Goal: Task Accomplishment & Management: Use online tool/utility

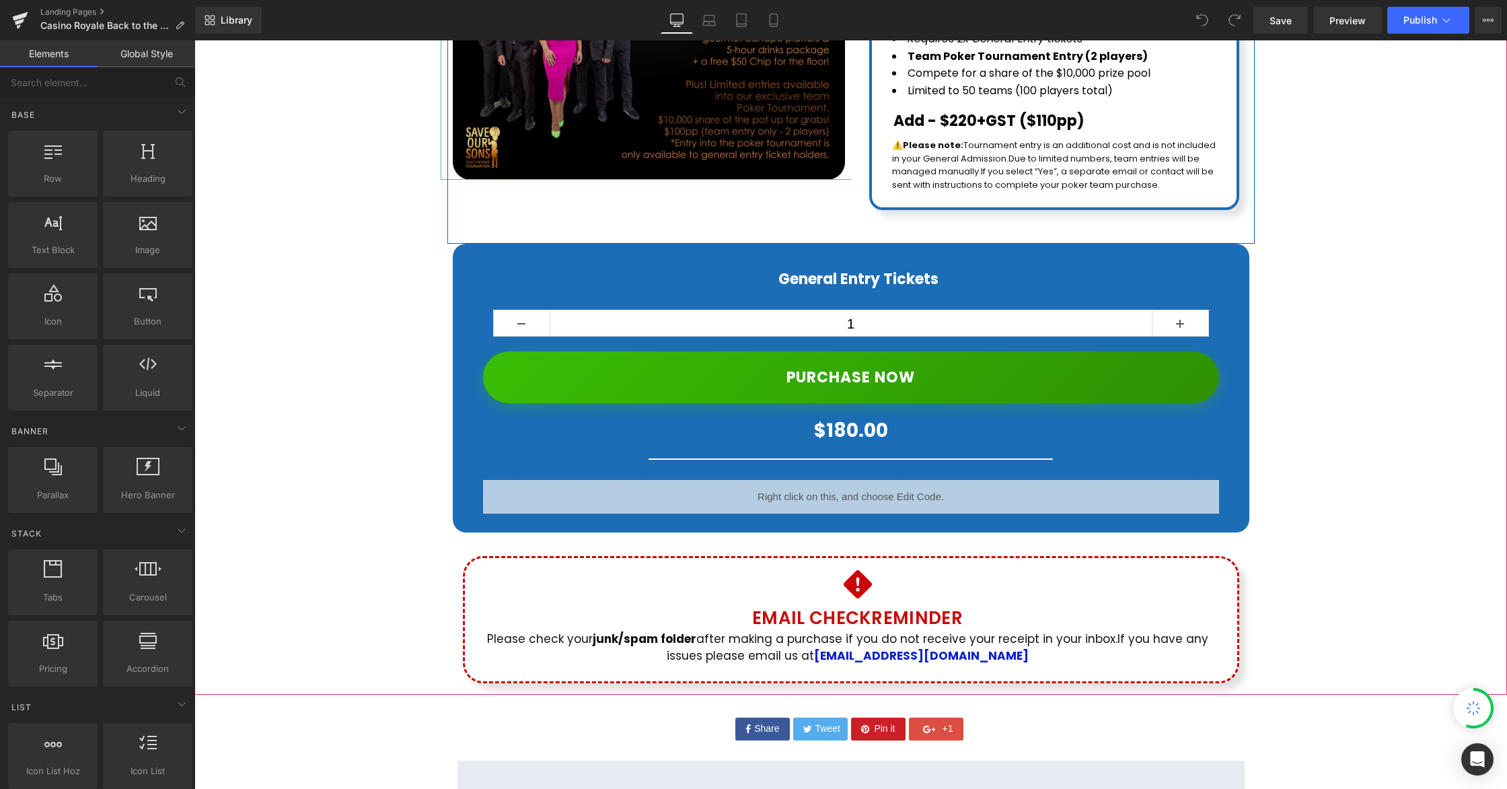
scroll to position [651, 0]
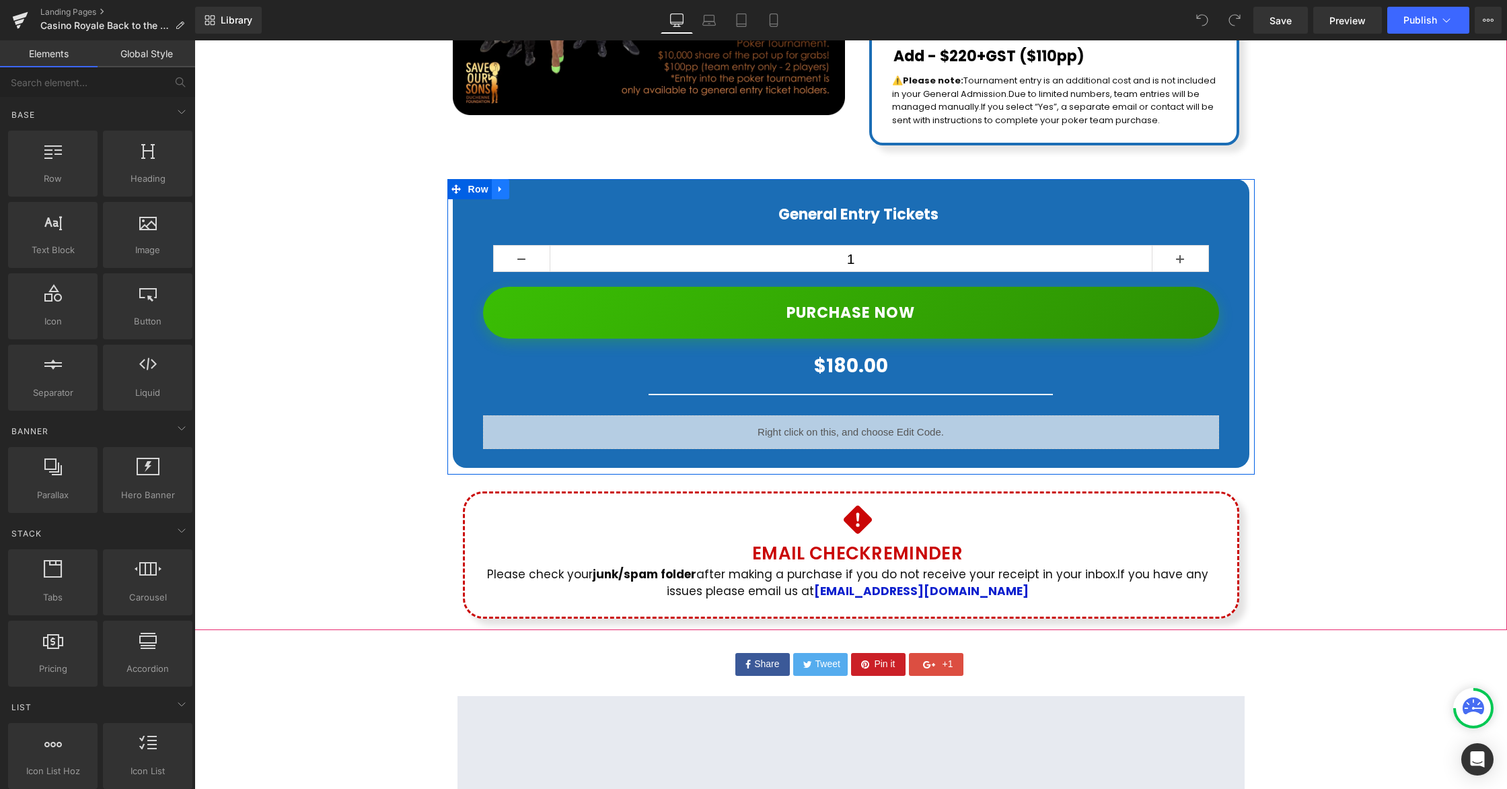
click at [501, 184] on icon at bounding box center [500, 189] width 9 height 10
click at [499, 184] on icon at bounding box center [500, 189] width 9 height 10
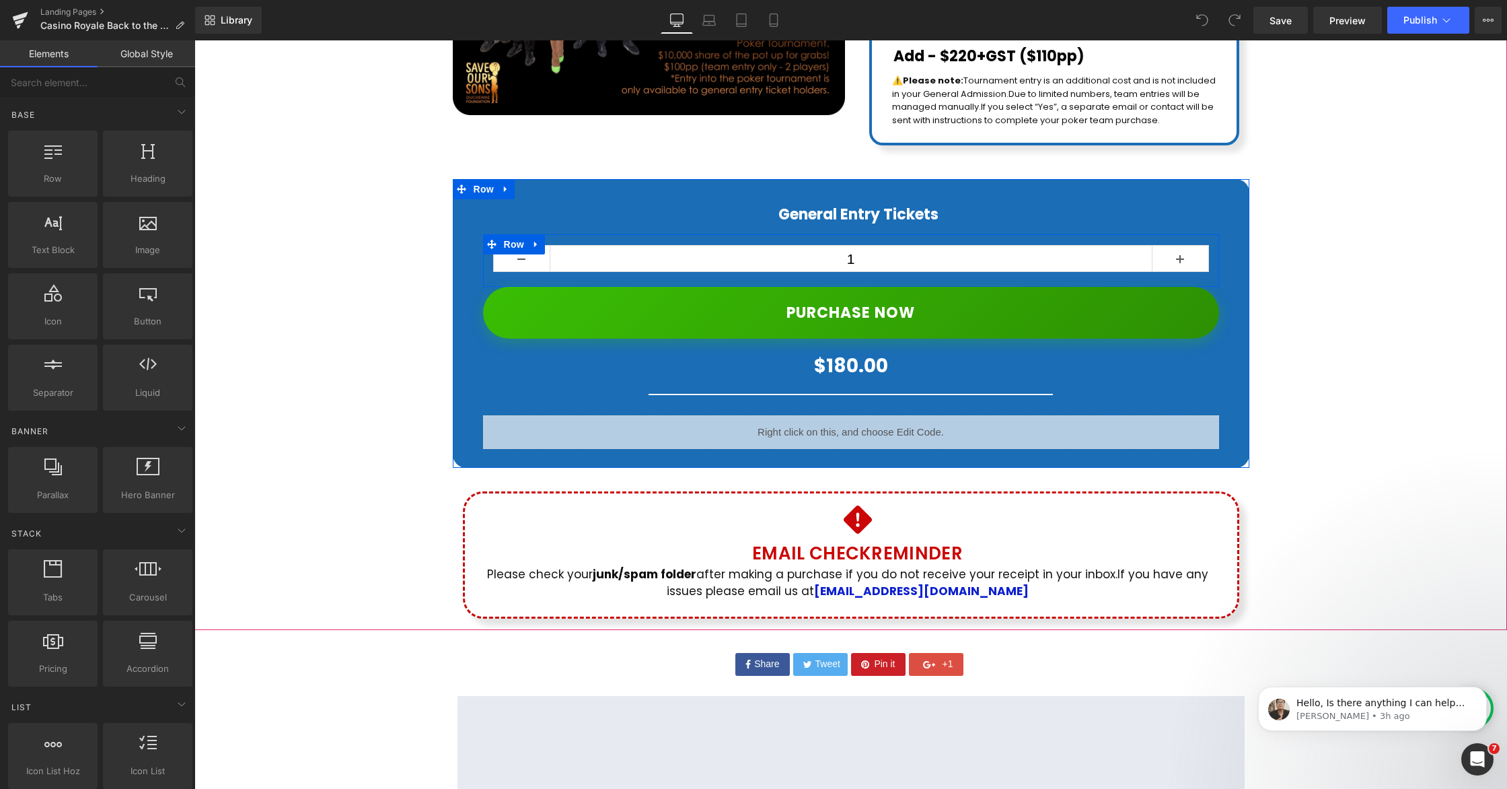
scroll to position [0, 0]
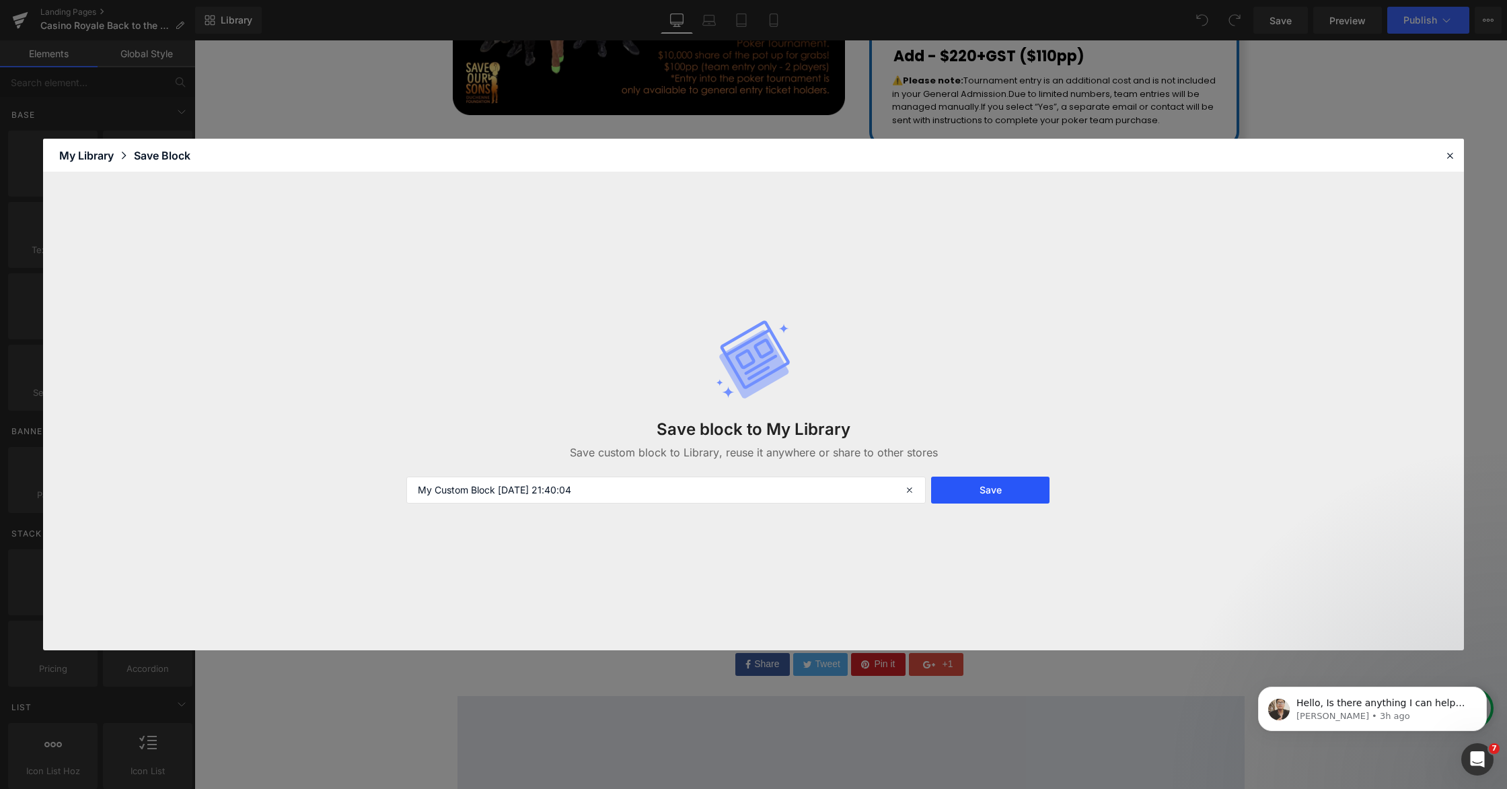
click at [1008, 494] on button "Save" at bounding box center [990, 489] width 118 height 27
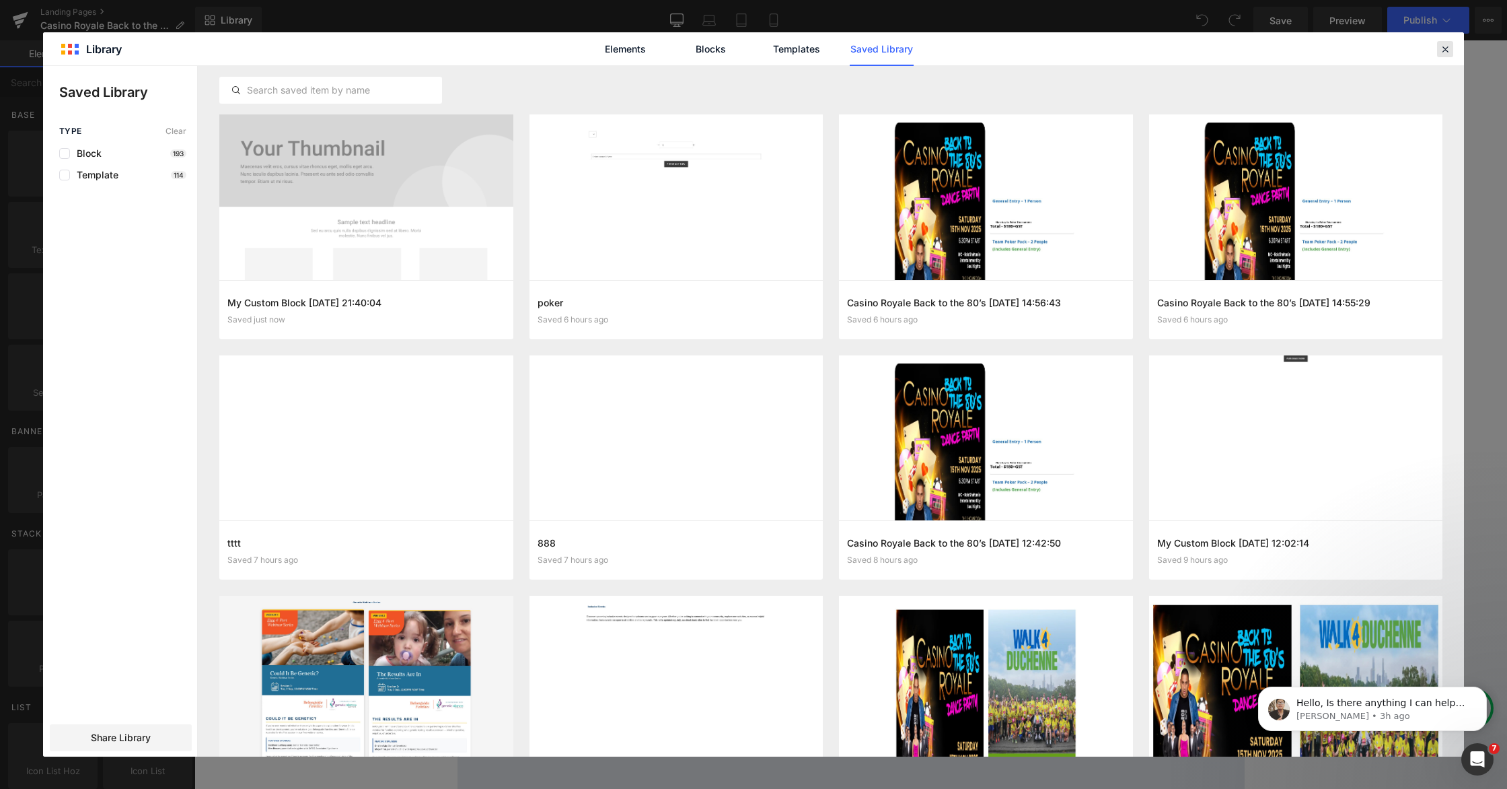
click at [1447, 47] on icon at bounding box center [1445, 49] width 12 height 12
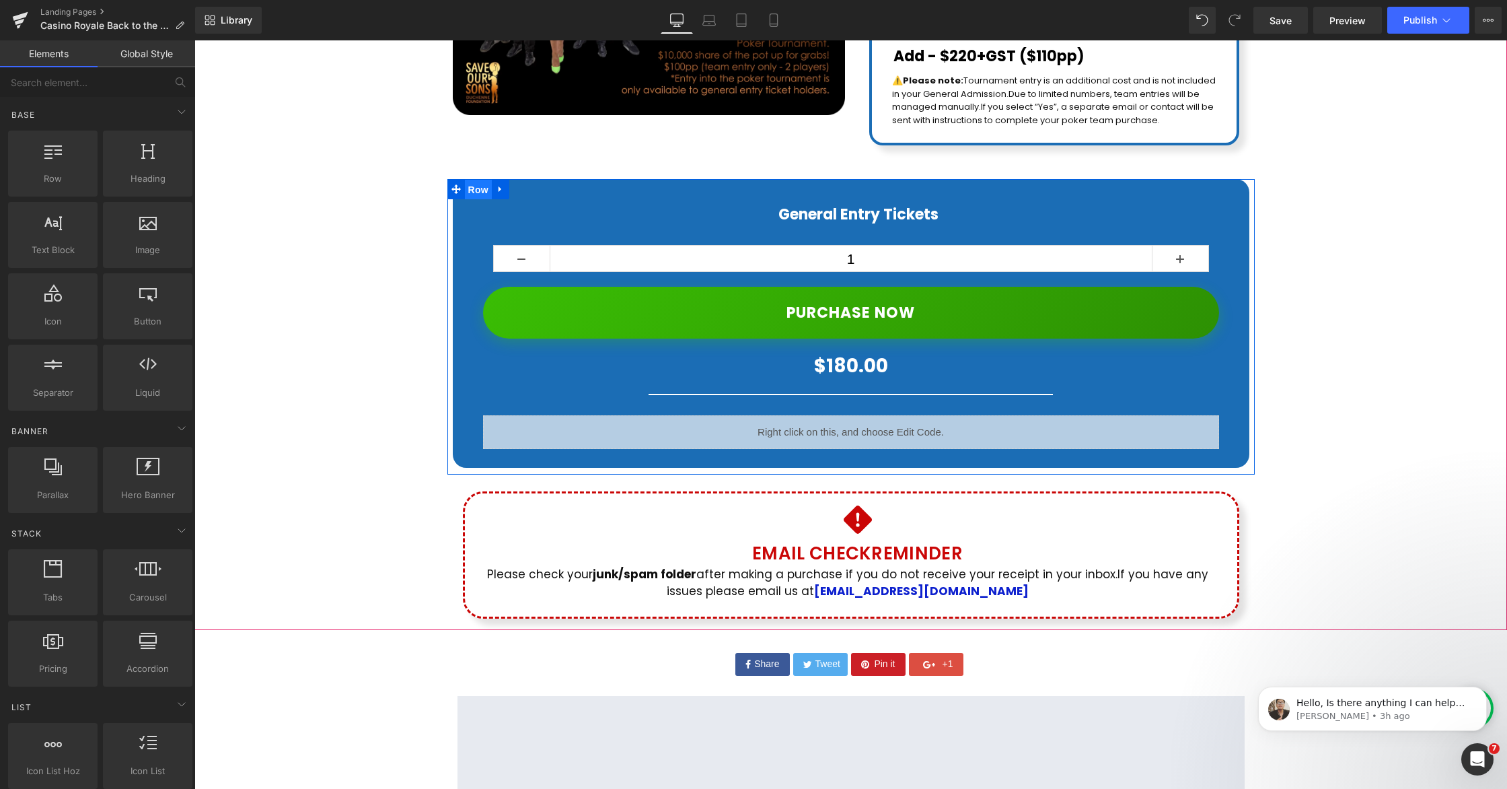
click at [482, 180] on span "Row" at bounding box center [478, 190] width 27 height 20
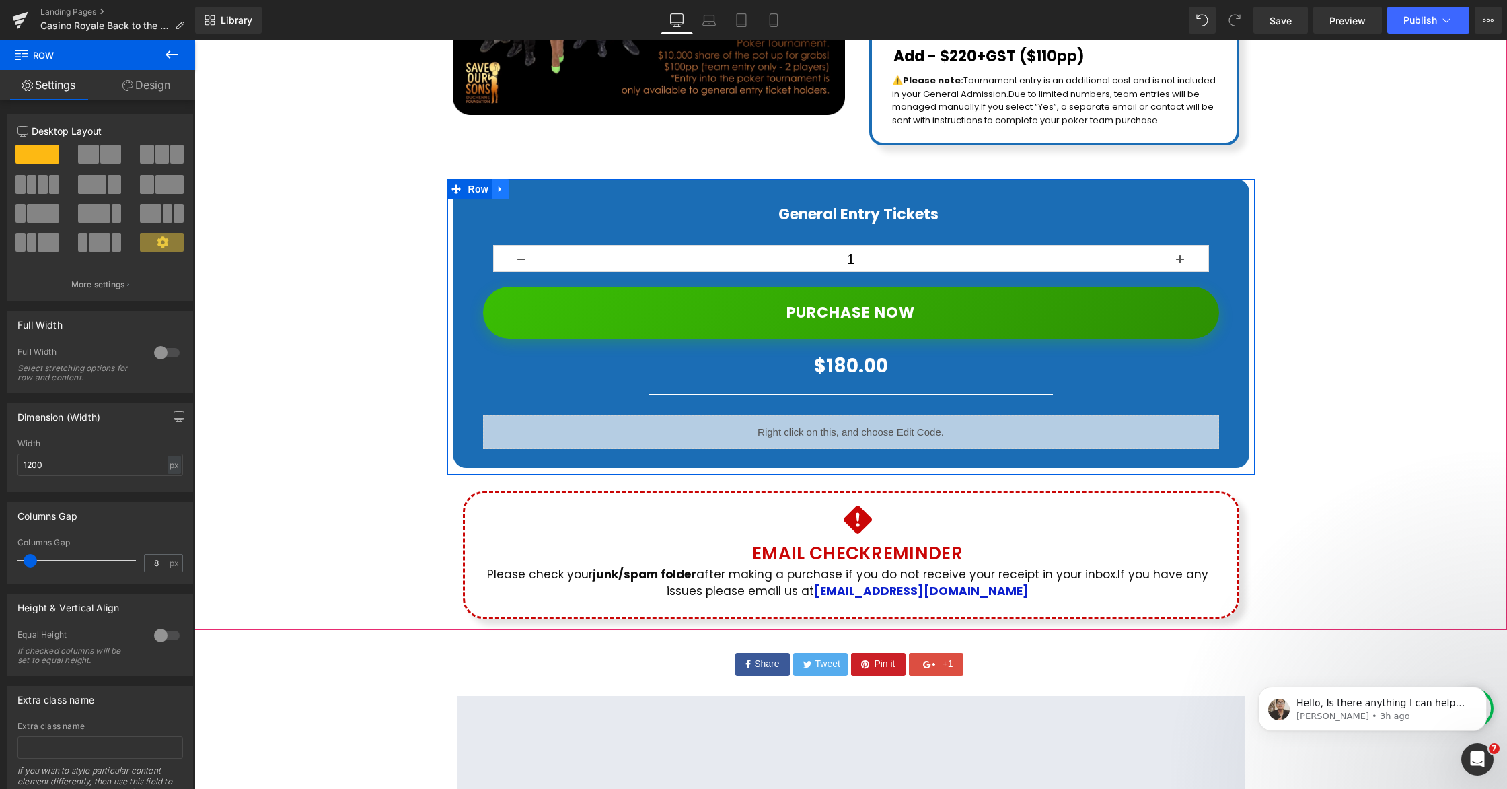
click at [499, 186] on icon at bounding box center [500, 189] width 3 height 6
click at [502, 185] on icon at bounding box center [500, 189] width 9 height 9
click at [500, 185] on icon at bounding box center [500, 189] width 9 height 9
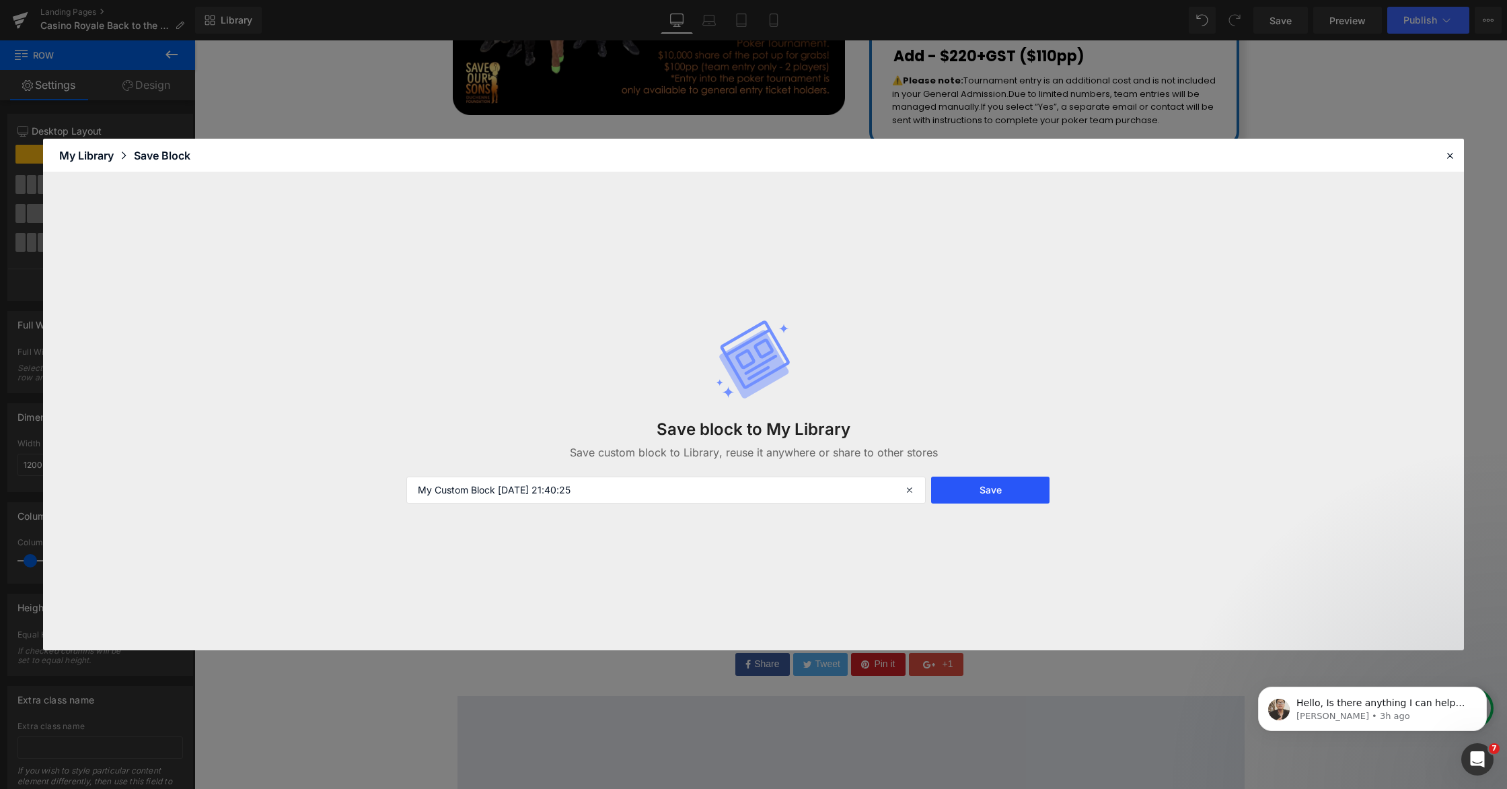
click at [976, 499] on button "Save" at bounding box center [990, 489] width 118 height 27
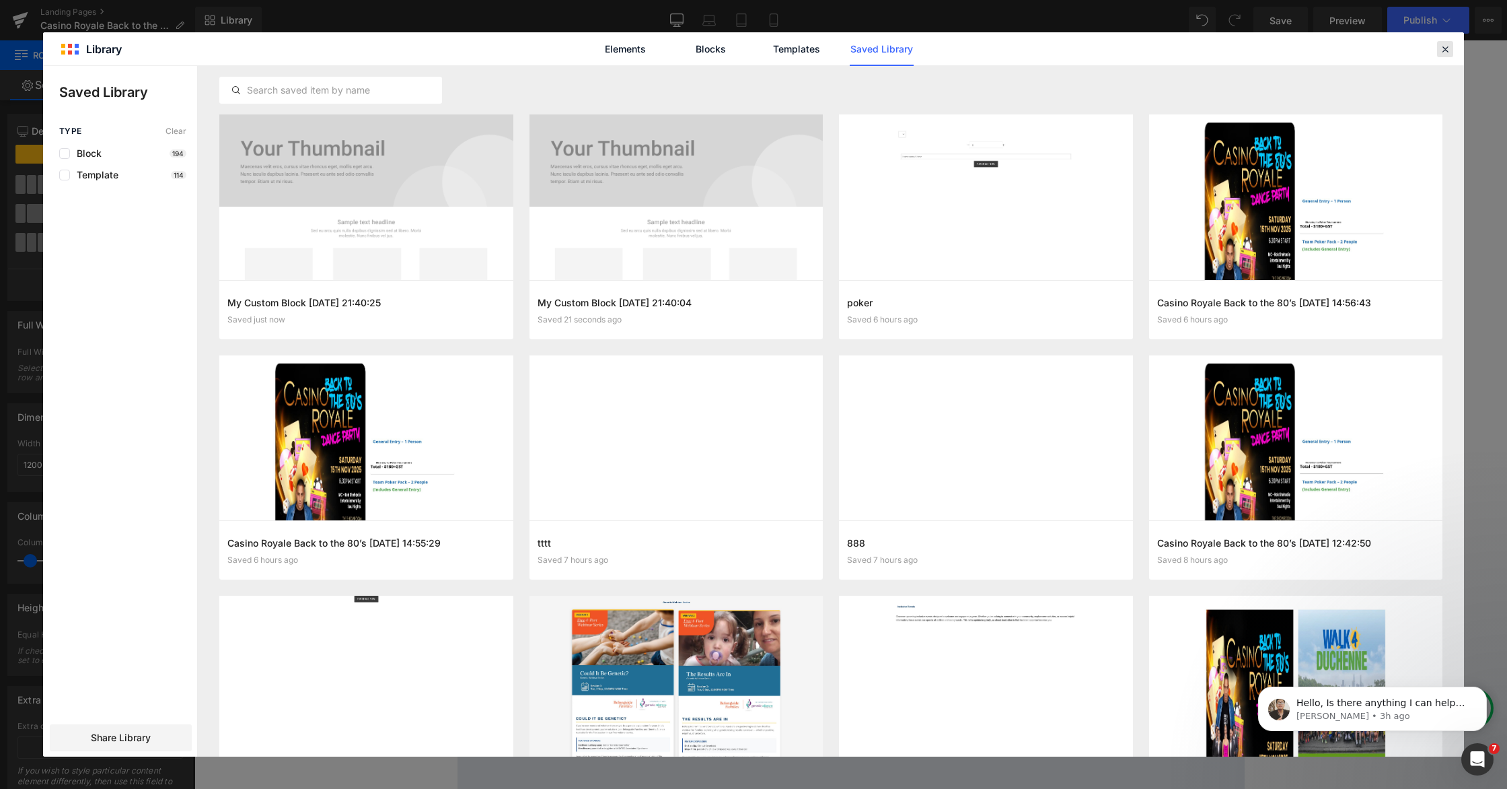
click at [1441, 57] on div at bounding box center [1445, 49] width 16 height 16
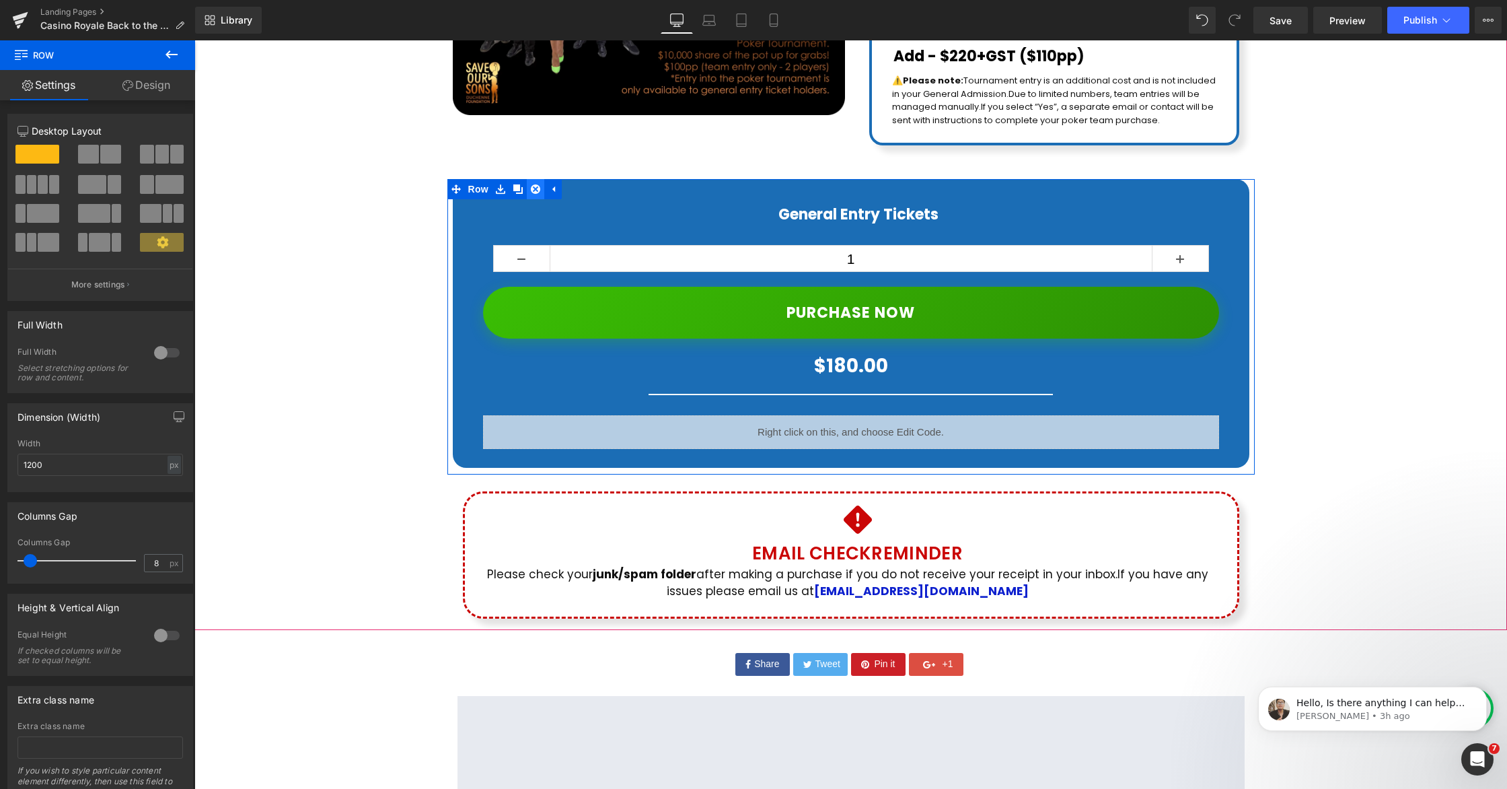
click at [534, 184] on icon at bounding box center [535, 188] width 9 height 9
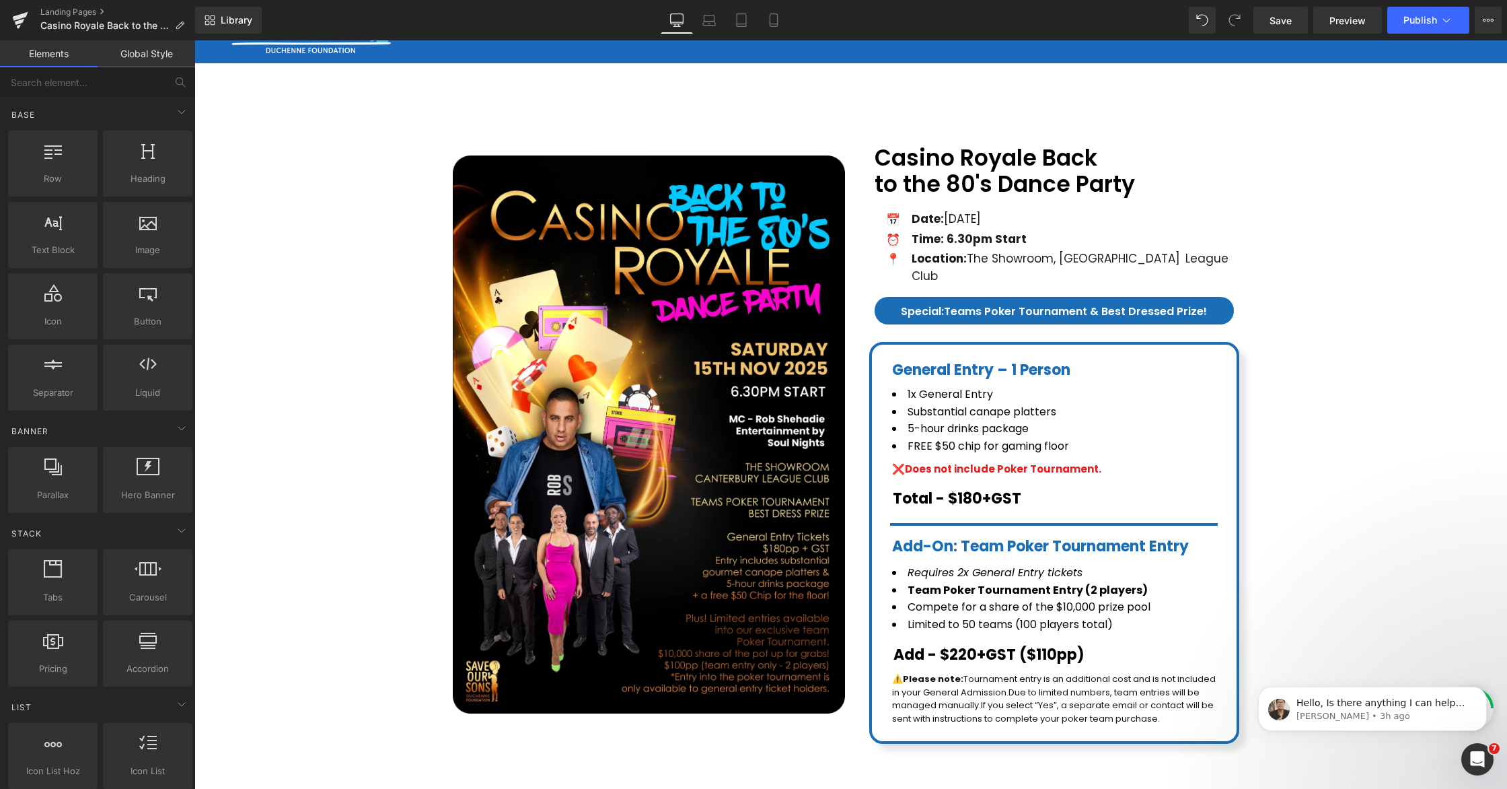
scroll to position [44, 0]
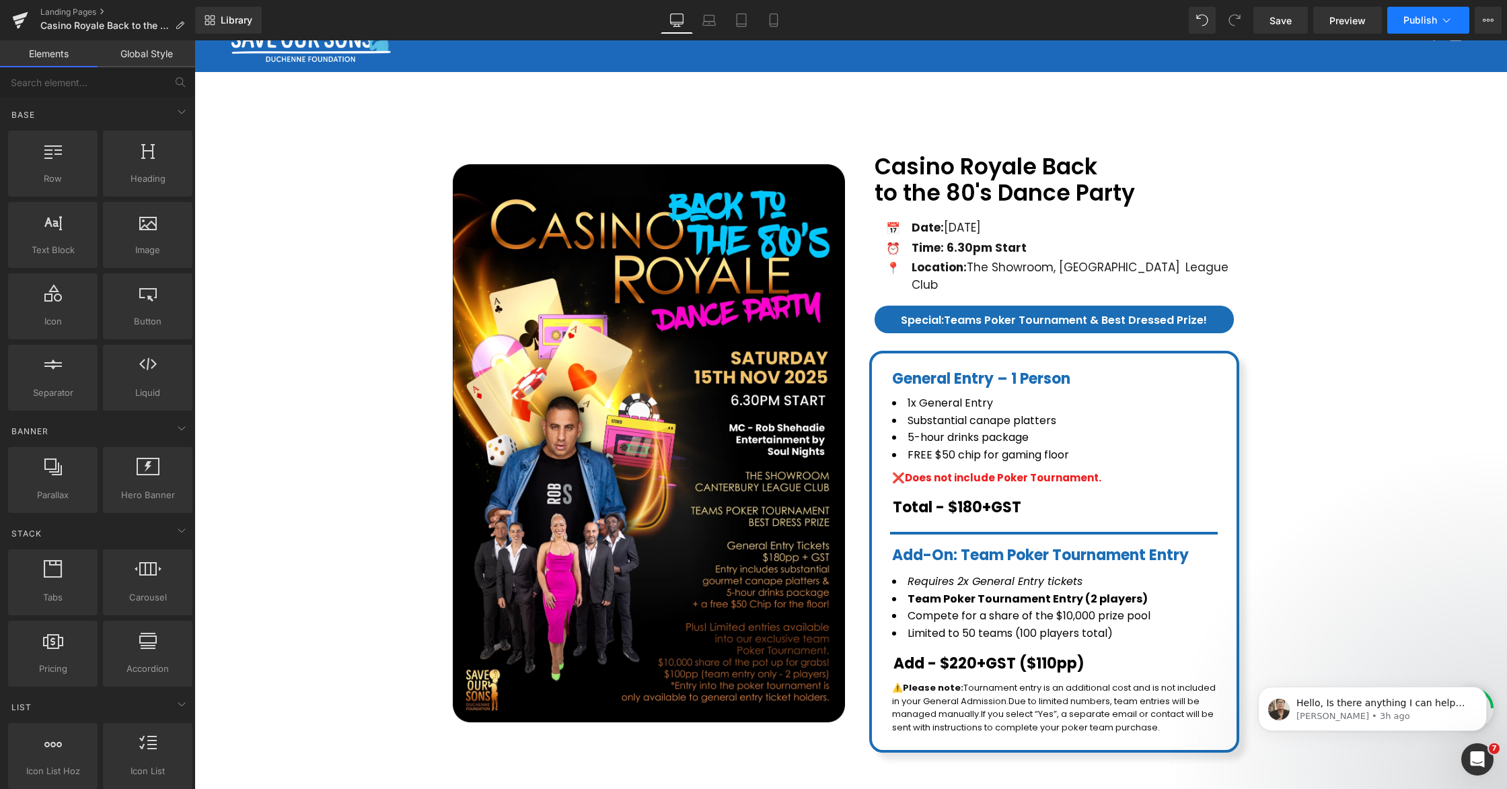
click at [1433, 17] on span "Publish" at bounding box center [1421, 20] width 34 height 11
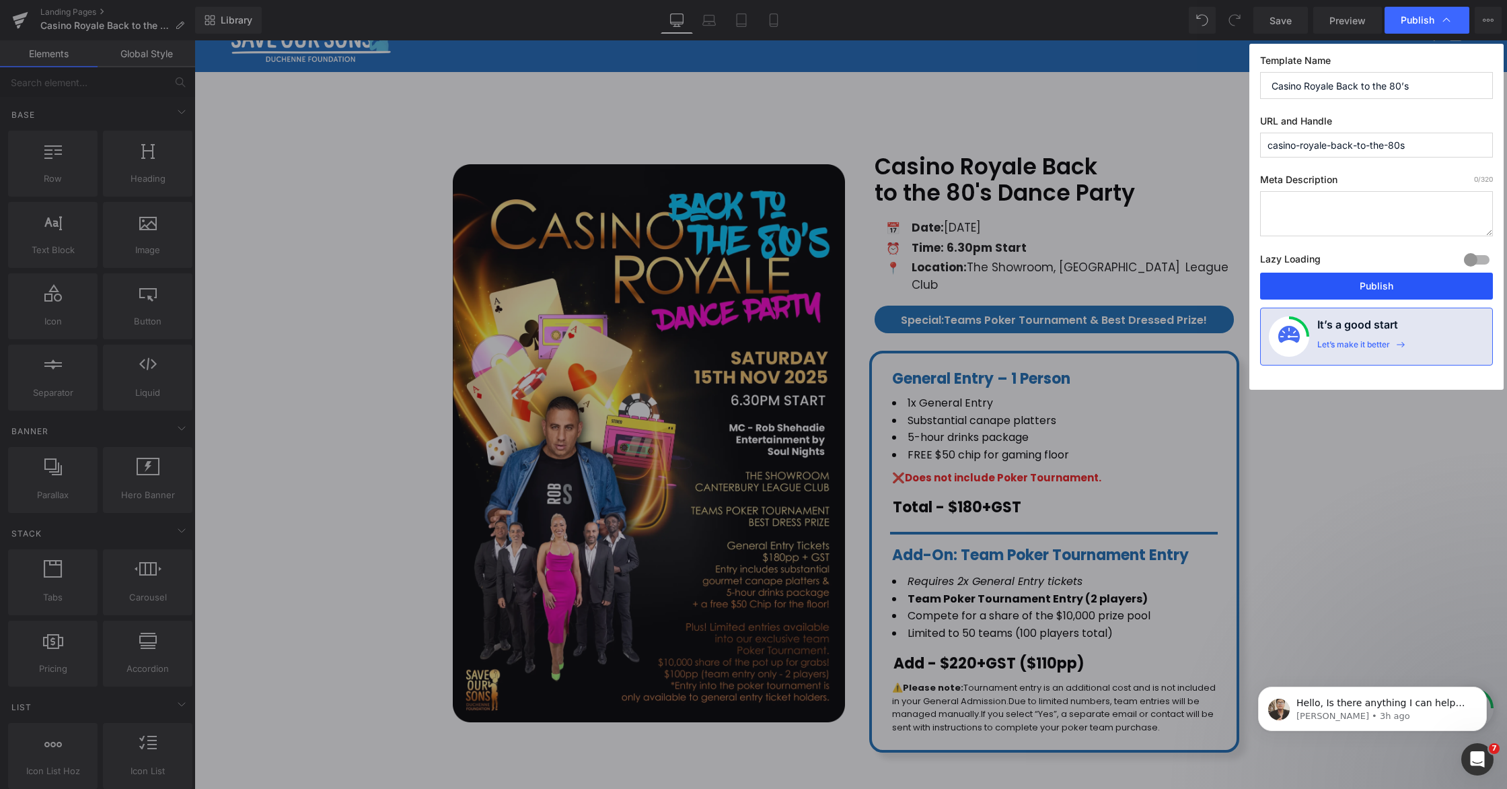
click at [1368, 289] on button "Publish" at bounding box center [1376, 286] width 233 height 27
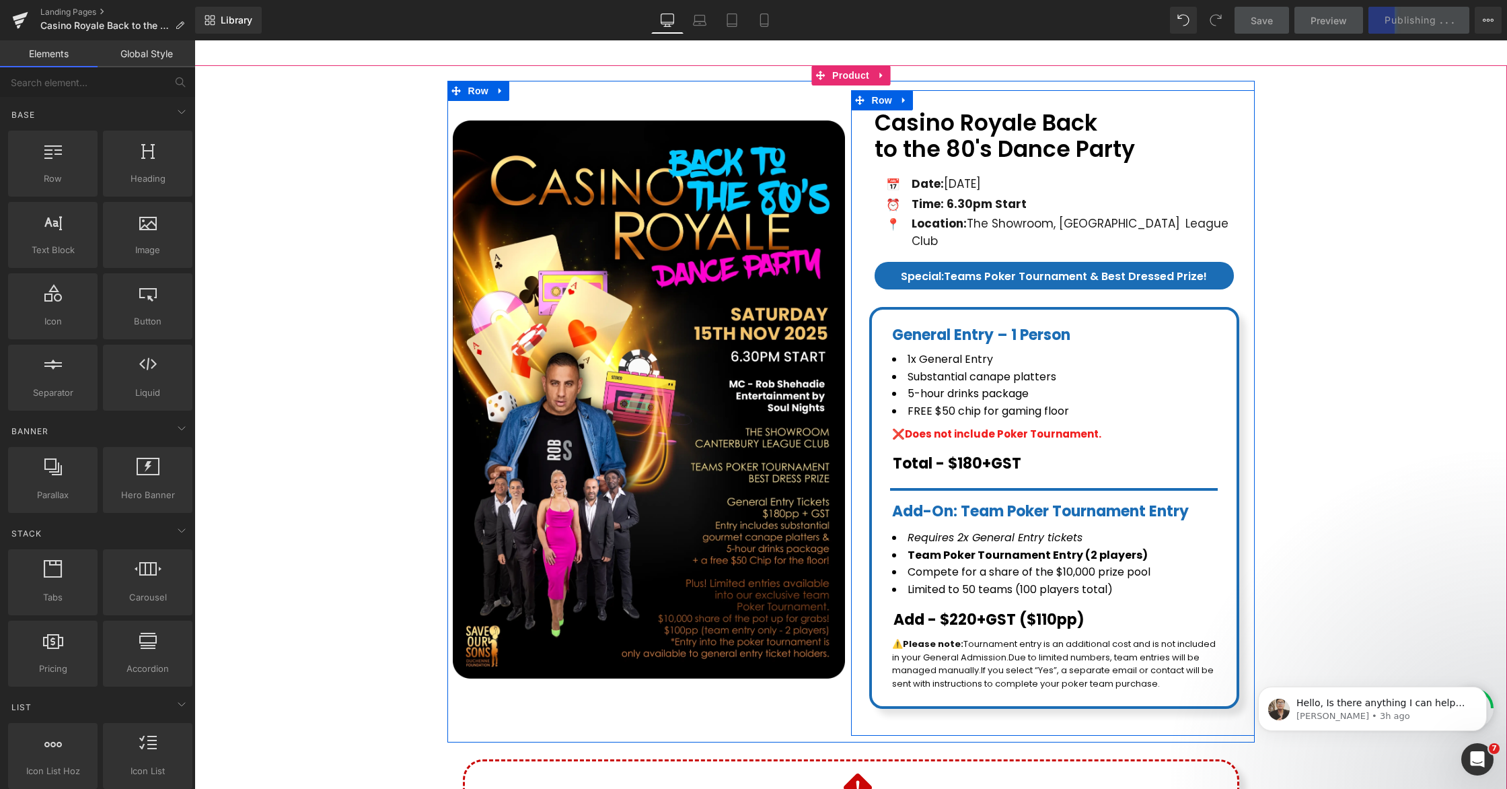
scroll to position [94, 0]
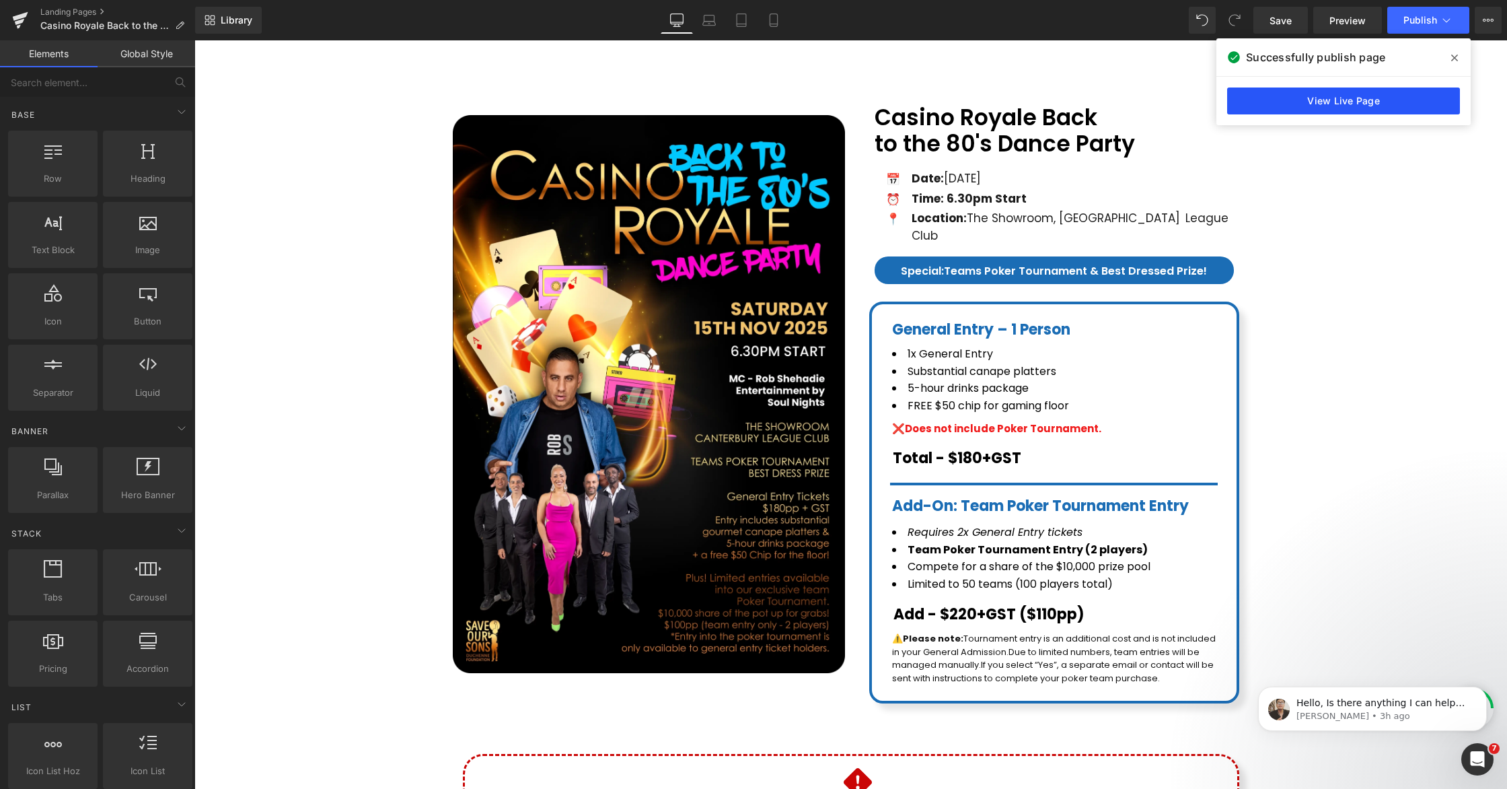
click at [1282, 103] on link "View Live Page" at bounding box center [1343, 100] width 233 height 27
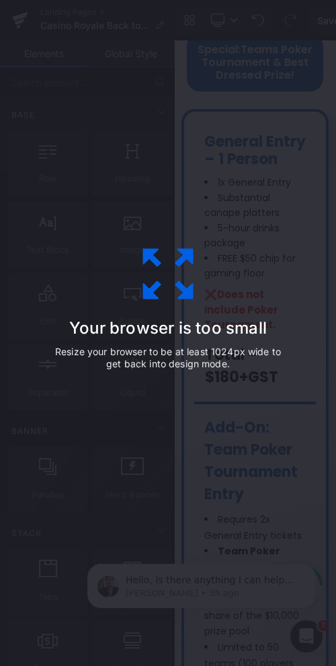
scroll to position [491, 0]
